Goal: Information Seeking & Learning: Compare options

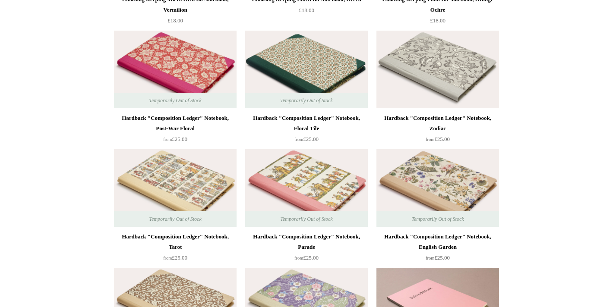
scroll to position [204, 0]
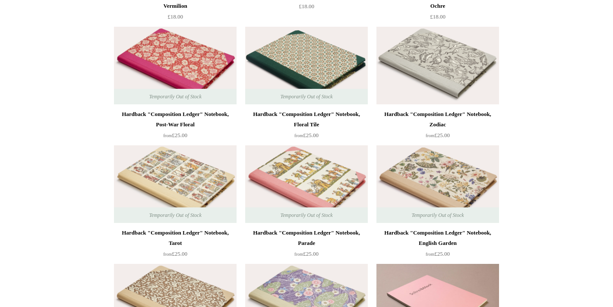
click at [185, 57] on img at bounding box center [175, 66] width 123 height 78
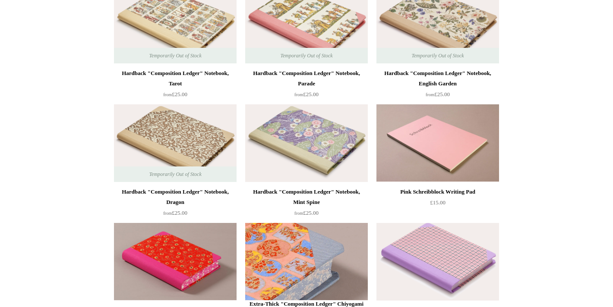
scroll to position [437, 0]
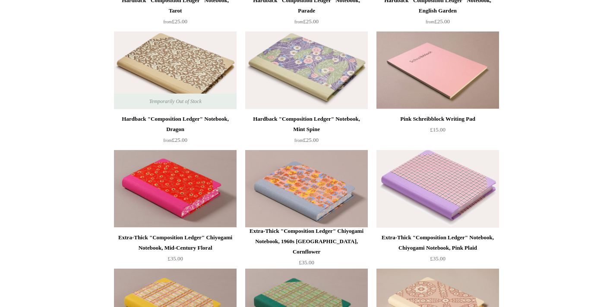
click at [203, 67] on img at bounding box center [175, 70] width 123 height 78
click at [275, 69] on img at bounding box center [306, 70] width 123 height 78
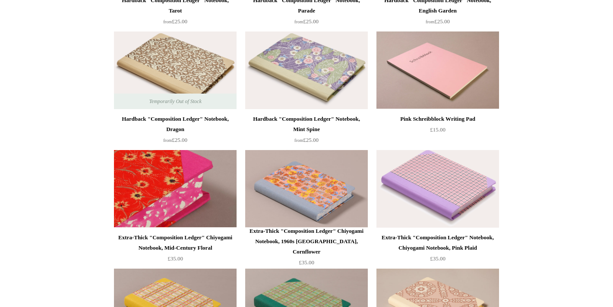
click at [191, 186] on img at bounding box center [175, 189] width 123 height 78
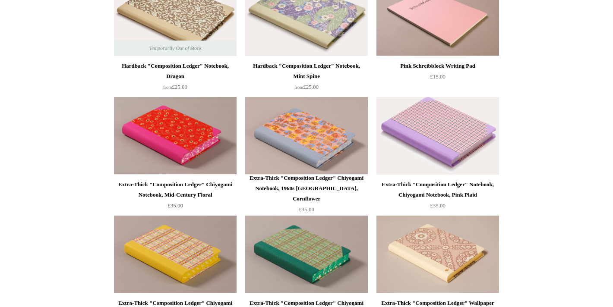
scroll to position [572, 0]
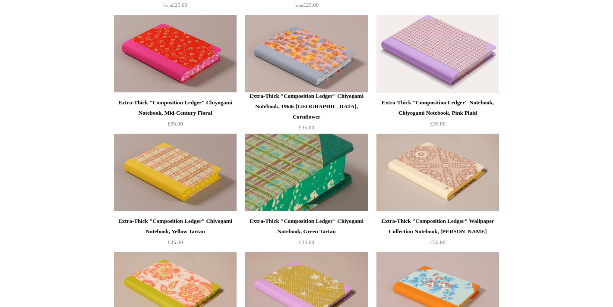
click at [296, 186] on img at bounding box center [306, 173] width 123 height 78
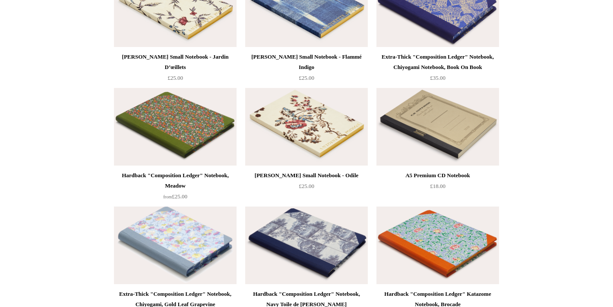
scroll to position [3923, 0]
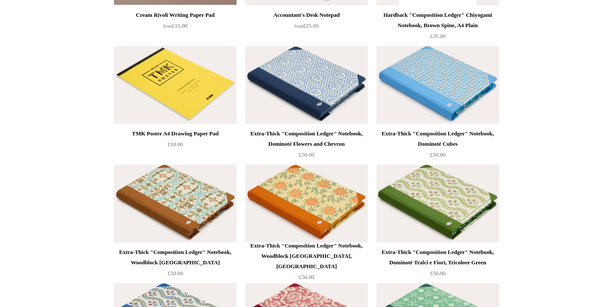
scroll to position [5342, 0]
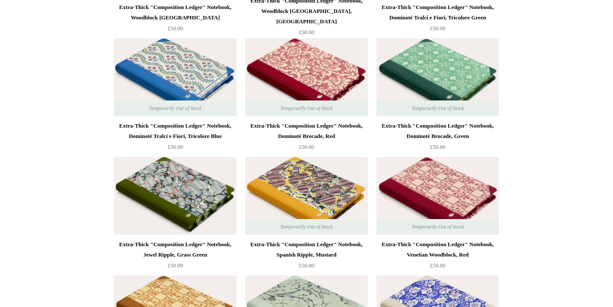
scroll to position [5554, 0]
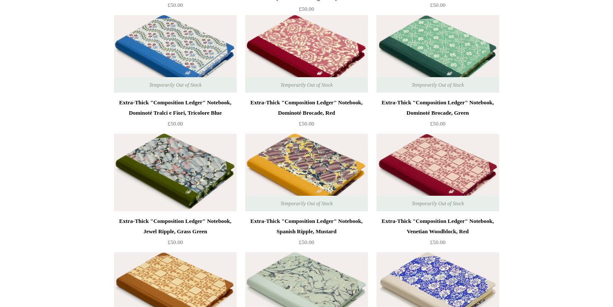
click at [465, 186] on img at bounding box center [437, 173] width 123 height 78
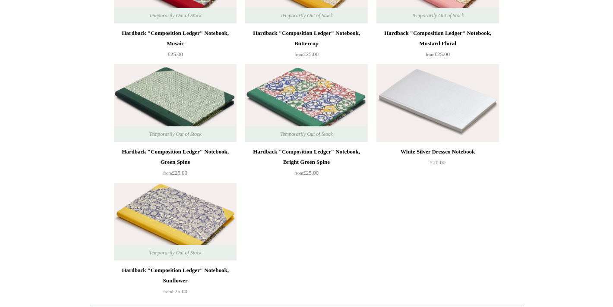
scroll to position [6289, 0]
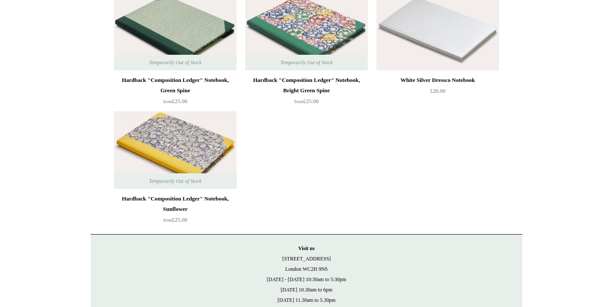
click at [169, 132] on img at bounding box center [175, 150] width 123 height 78
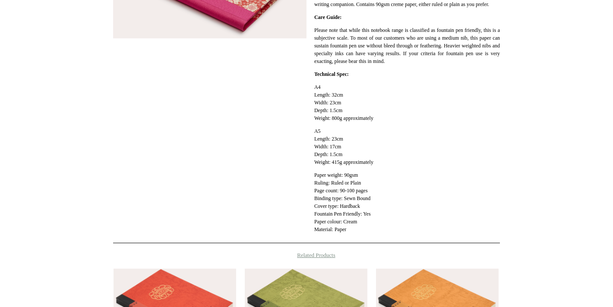
scroll to position [151, 0]
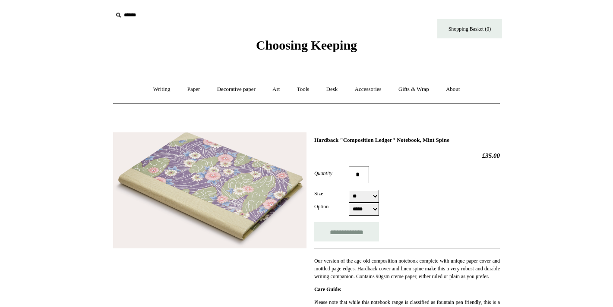
select select "**"
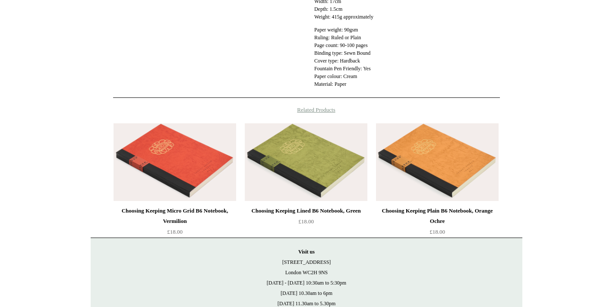
scroll to position [491, 0]
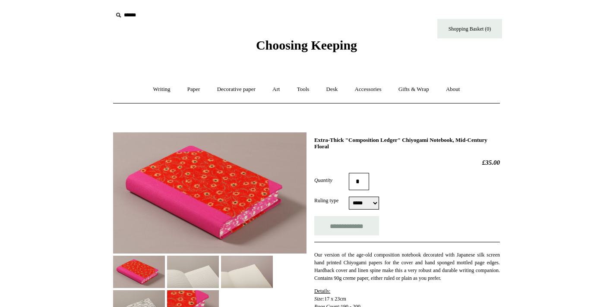
select select "*****"
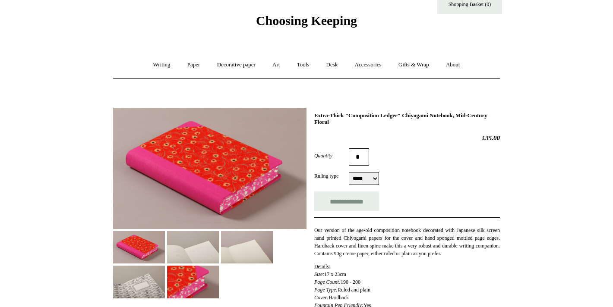
scroll to position [76, 0]
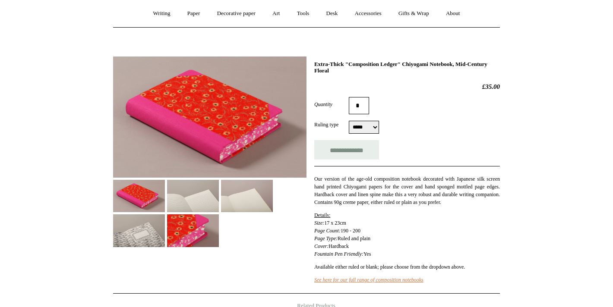
click at [165, 231] on img at bounding box center [139, 230] width 52 height 32
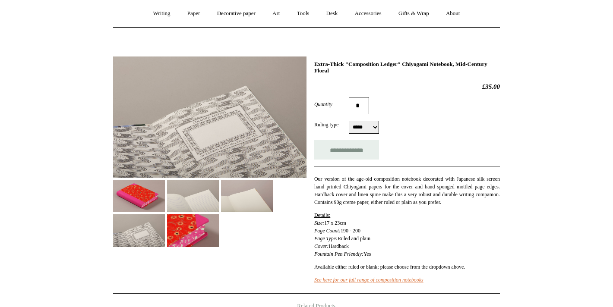
click at [219, 229] on img at bounding box center [193, 230] width 52 height 32
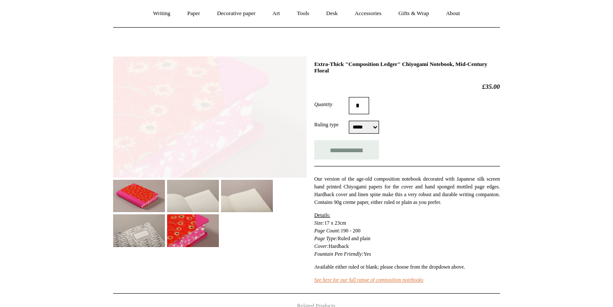
click at [243, 208] on img at bounding box center [247, 196] width 52 height 32
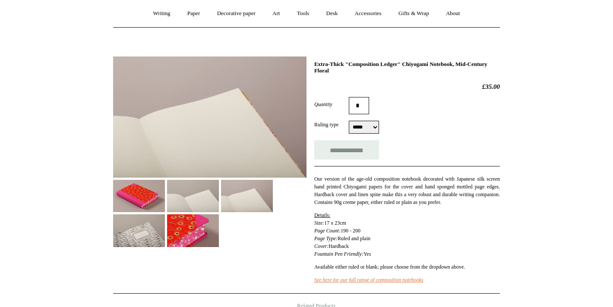
click at [219, 230] on img at bounding box center [193, 230] width 52 height 32
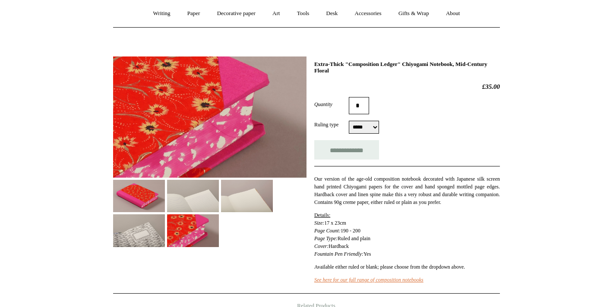
click at [165, 229] on img at bounding box center [139, 230] width 52 height 32
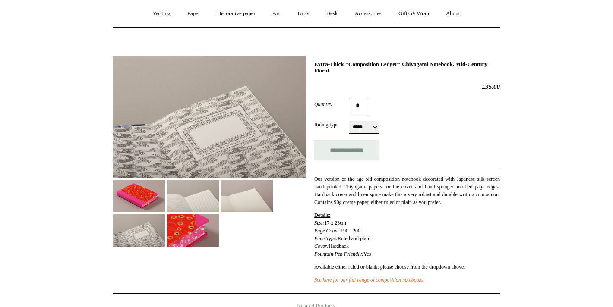
click at [144, 195] on img at bounding box center [139, 196] width 52 height 32
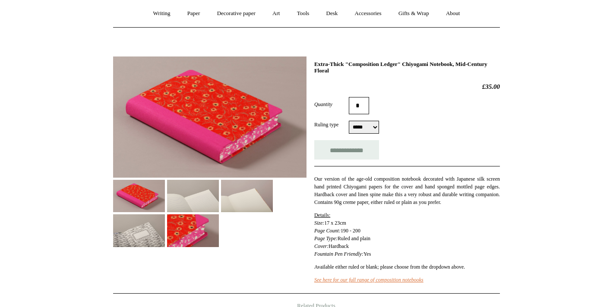
click at [178, 193] on img at bounding box center [193, 196] width 52 height 32
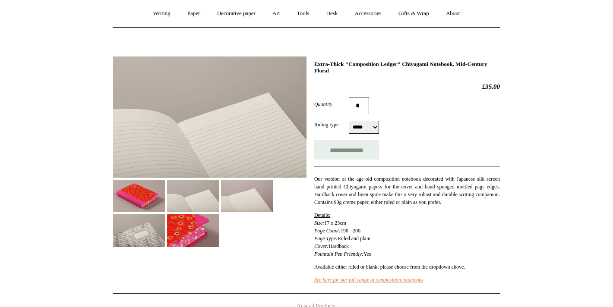
click at [228, 194] on img at bounding box center [247, 196] width 52 height 32
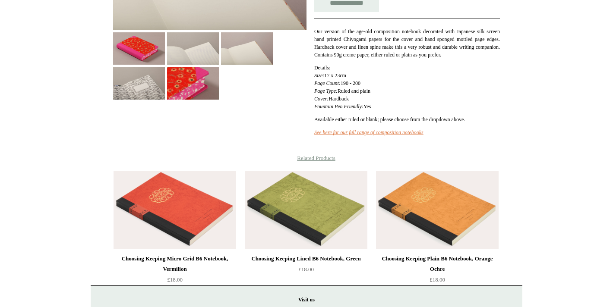
scroll to position [208, 0]
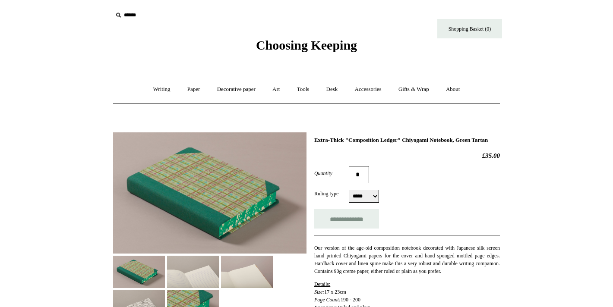
select select "*****"
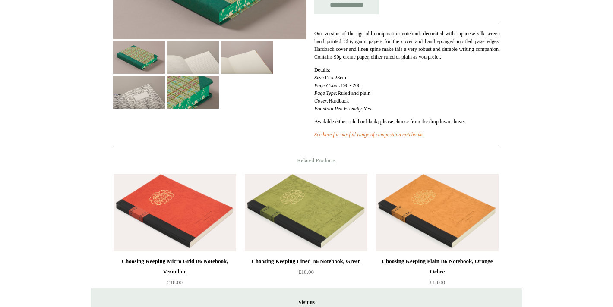
scroll to position [221, 0]
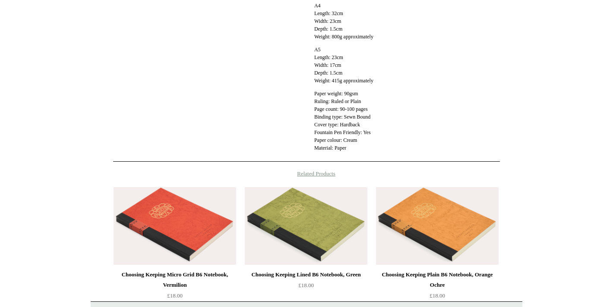
scroll to position [341, 0]
